Goal: Navigation & Orientation: Go to known website

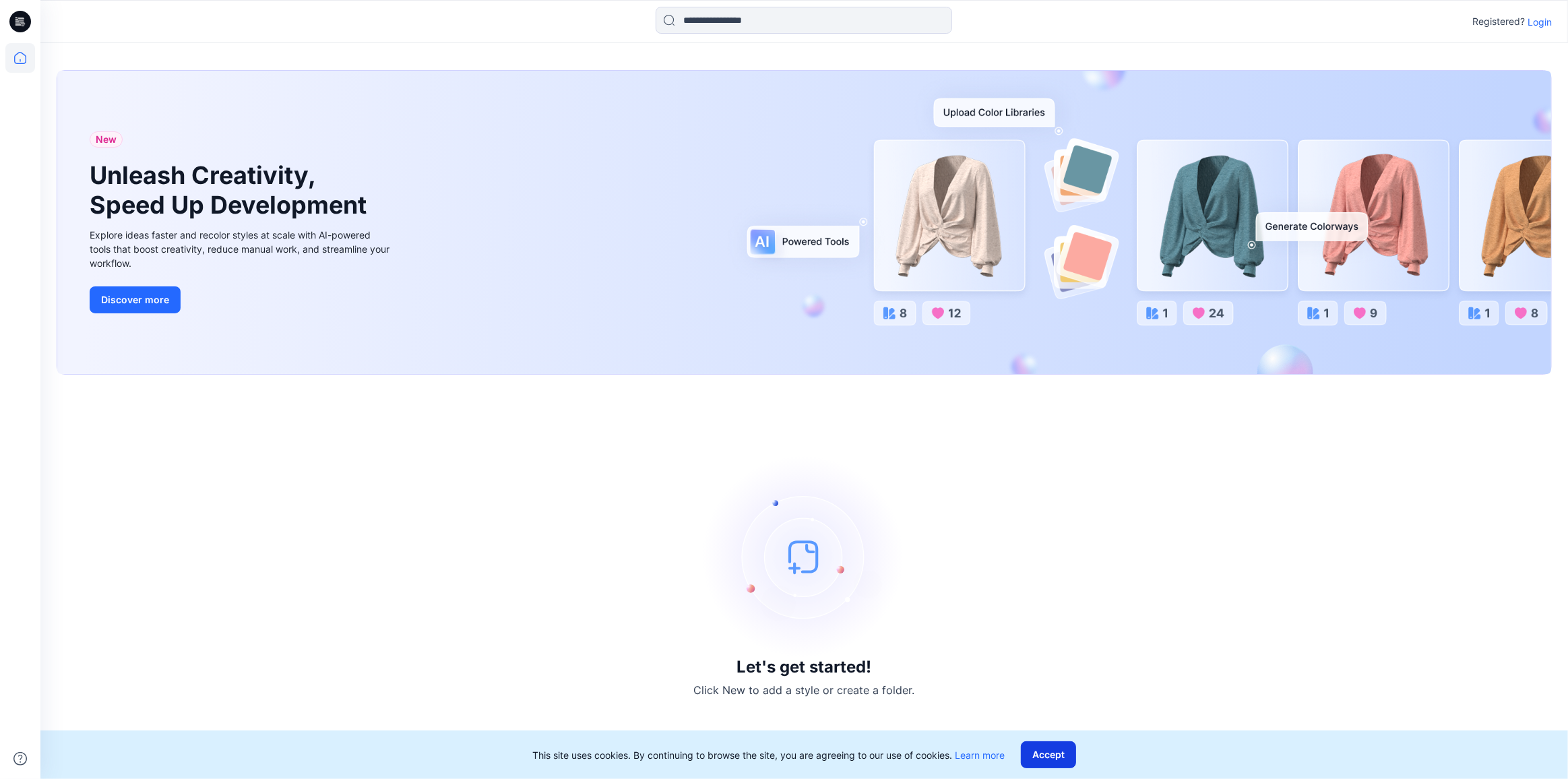
click at [1070, 763] on button "Accept" at bounding box center [1048, 754] width 55 height 27
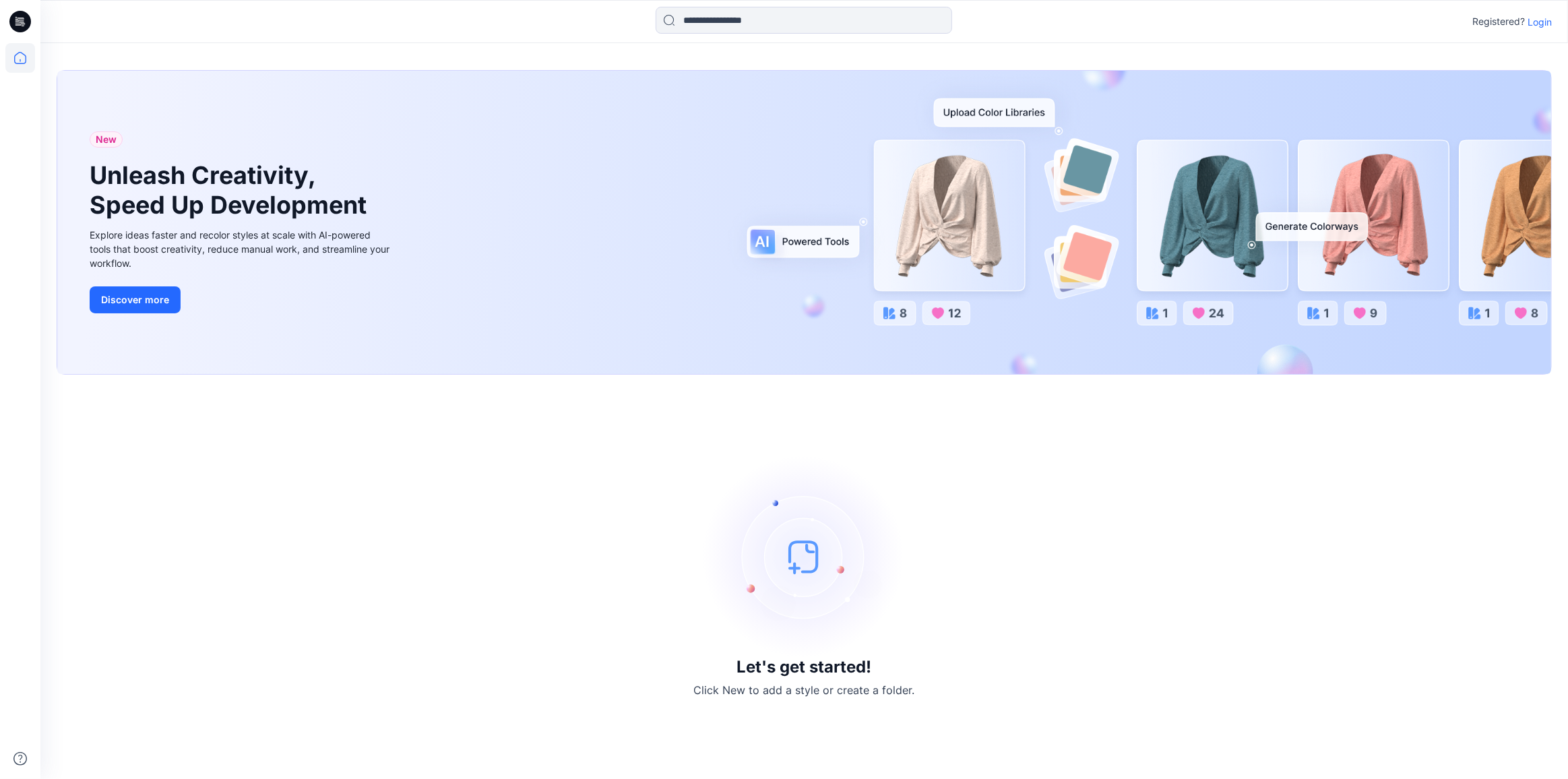
click at [795, 560] on img at bounding box center [805, 557] width 202 height 202
click at [20, 16] on icon at bounding box center [20, 22] width 22 height 22
click at [1534, 25] on p "Login" at bounding box center [1540, 21] width 25 height 14
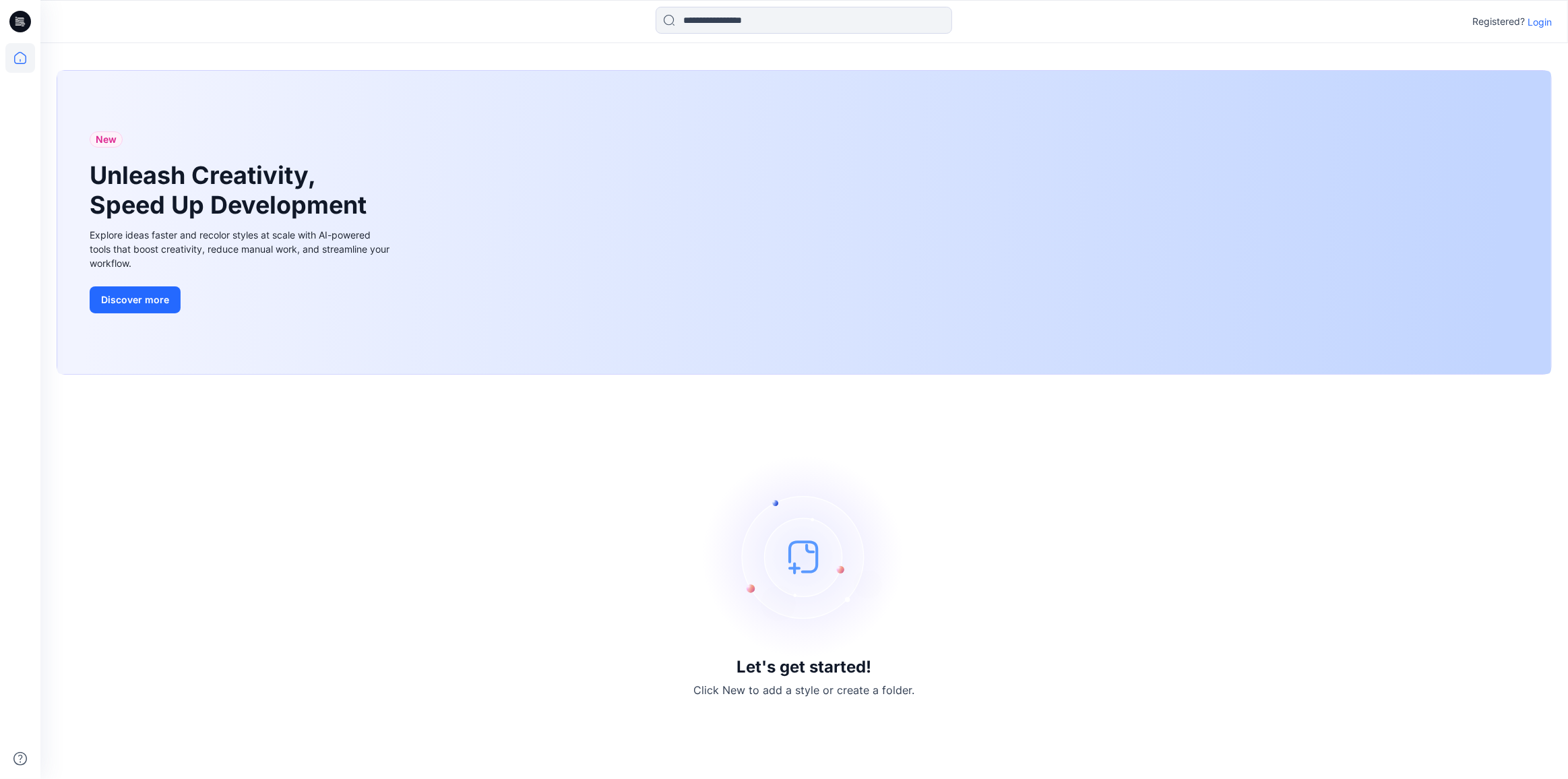
click at [796, 558] on img at bounding box center [805, 557] width 202 height 202
click at [822, 670] on h3 "Let's get started!" at bounding box center [805, 667] width 135 height 19
click at [14, 64] on icon at bounding box center [20, 58] width 29 height 29
click at [16, 58] on icon at bounding box center [20, 58] width 29 height 29
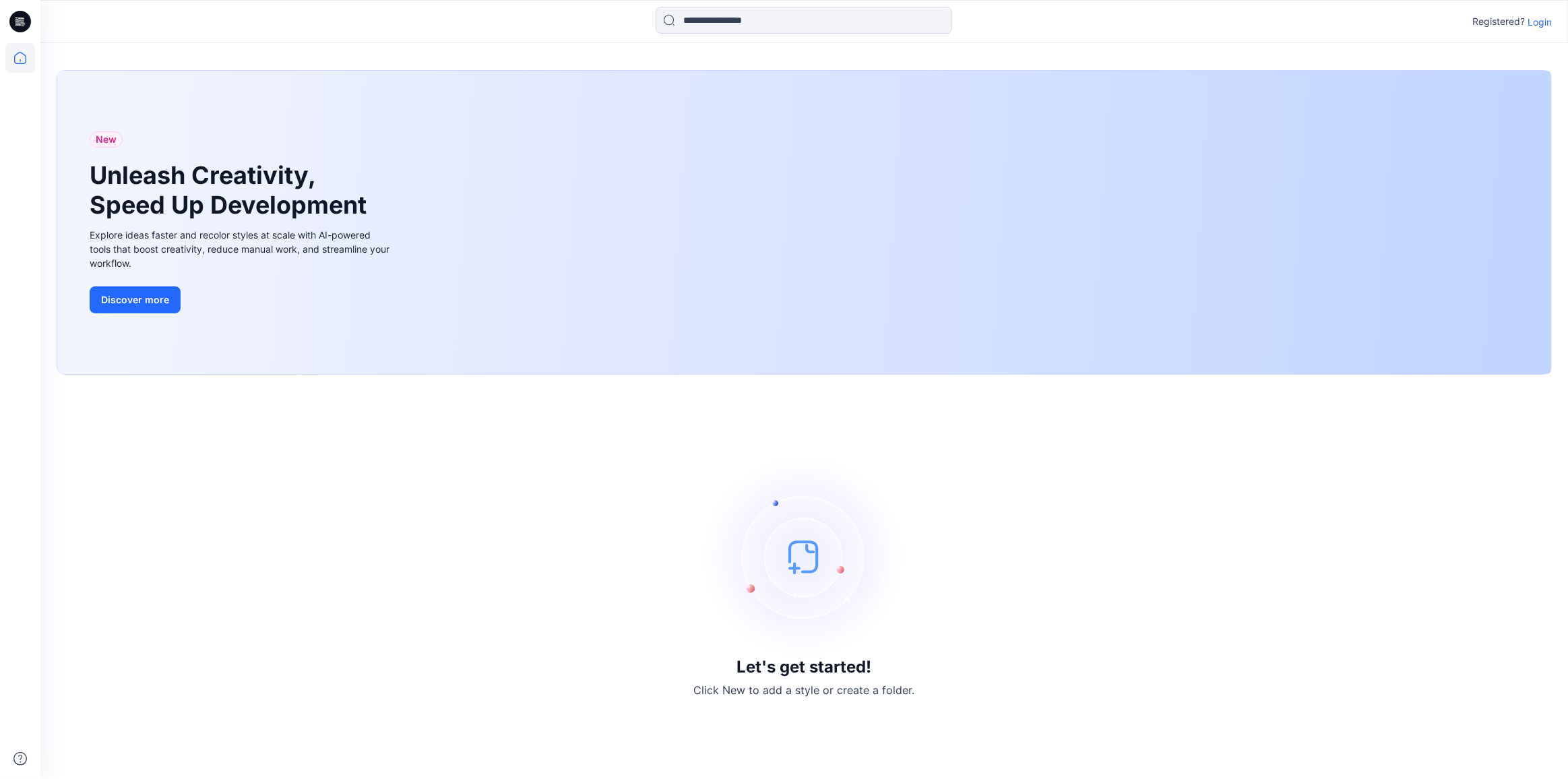
click at [18, 24] on icon at bounding box center [20, 22] width 22 height 22
